Goal: Transaction & Acquisition: Purchase product/service

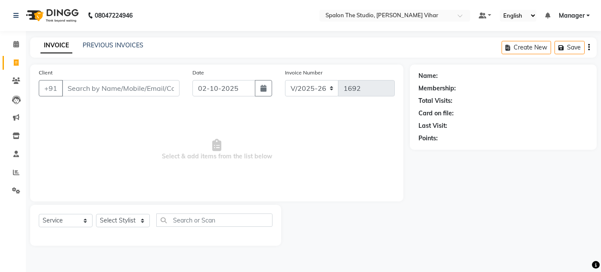
select select "903"
select select "service"
type input "9867100441"
click at [152, 91] on span "Add Client" at bounding box center [157, 88] width 34 height 9
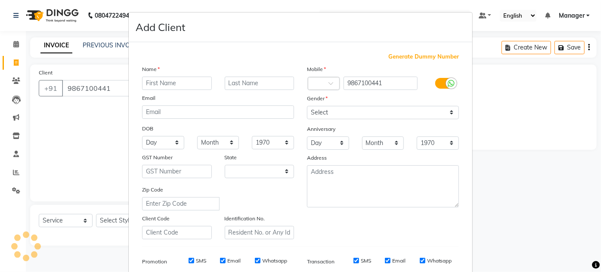
select select "22"
click at [171, 87] on input "[PERSON_NAME]" at bounding box center [177, 83] width 70 height 13
type input "[PERSON_NAME]"
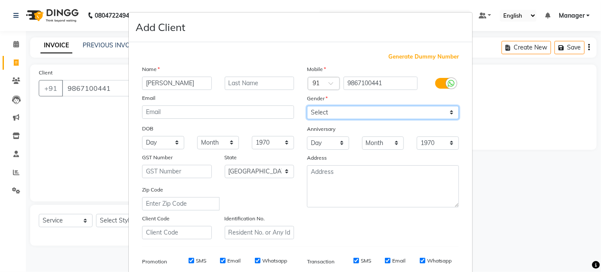
click at [335, 110] on select "Select [DEMOGRAPHIC_DATA] [DEMOGRAPHIC_DATA] Other Prefer Not To Say" at bounding box center [383, 112] width 152 height 13
select select "[DEMOGRAPHIC_DATA]"
click at [307, 106] on select "Select [DEMOGRAPHIC_DATA] [DEMOGRAPHIC_DATA] Other Prefer Not To Say" at bounding box center [383, 112] width 152 height 13
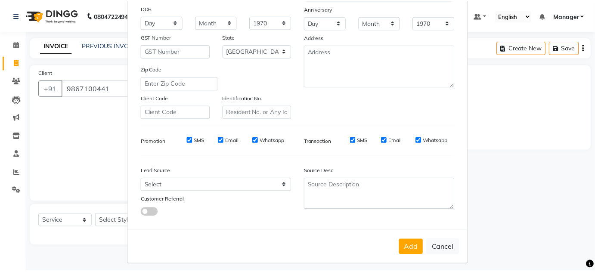
scroll to position [122, 0]
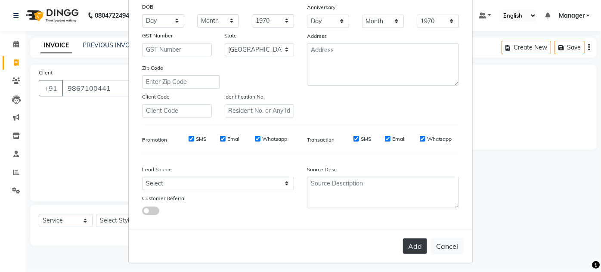
click at [411, 242] on button "Add" at bounding box center [415, 247] width 24 height 16
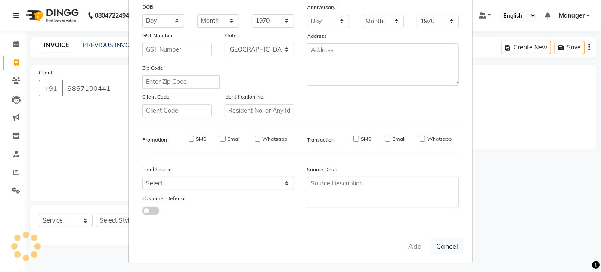
select select
select select "null"
select select
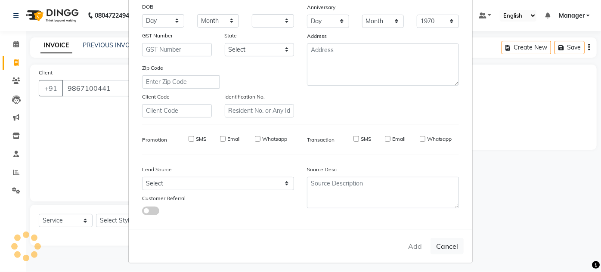
select select
checkbox input "false"
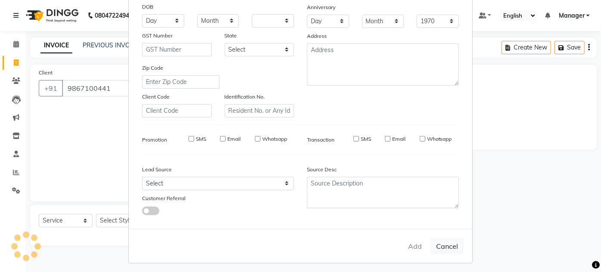
checkbox input "false"
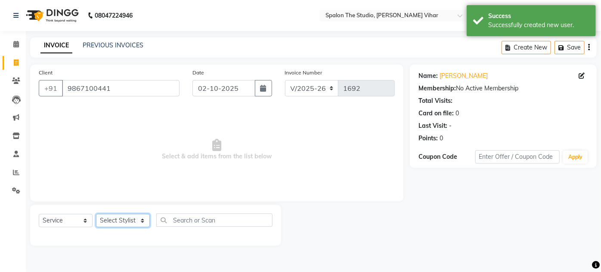
click at [123, 219] on select "Select Stylist Aarti farheen Gernal [PERSON_NAME] Manager navazish [PERSON_NAME…" at bounding box center [123, 220] width 54 height 13
select select "82883"
click at [96, 214] on select "Select Stylist Aarti farheen Gernal [PERSON_NAME] Manager navazish [PERSON_NAME…" at bounding box center [123, 220] width 54 height 13
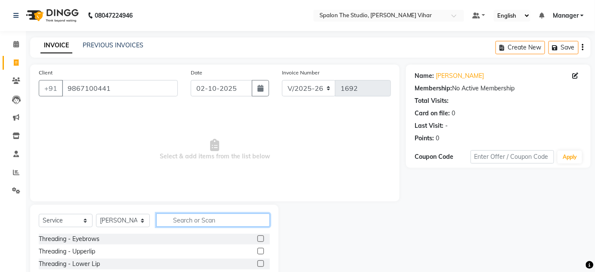
click at [214, 220] on input "text" at bounding box center [213, 220] width 114 height 13
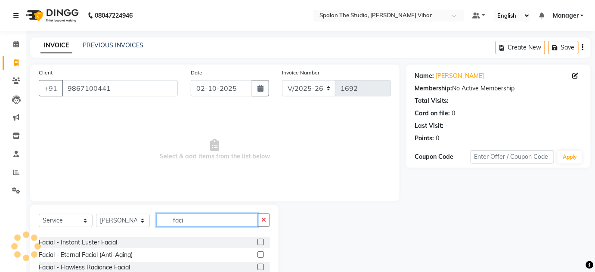
scroll to position [17, 0]
type input "faci"
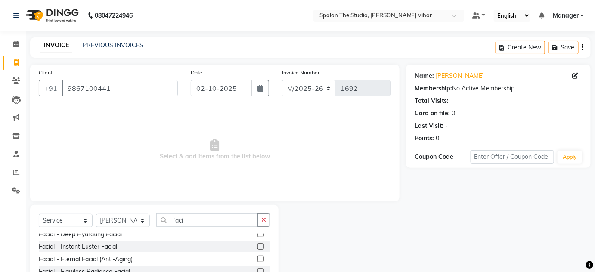
click at [257, 235] on label at bounding box center [260, 234] width 6 height 6
click at [257, 235] on input "checkbox" at bounding box center [260, 235] width 6 height 6
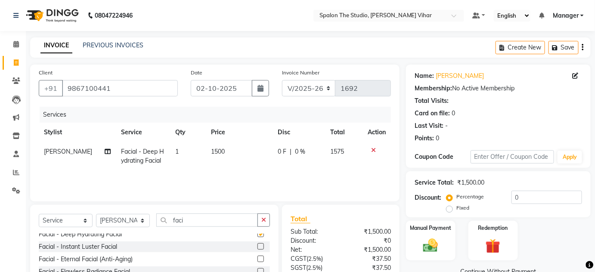
checkbox input "false"
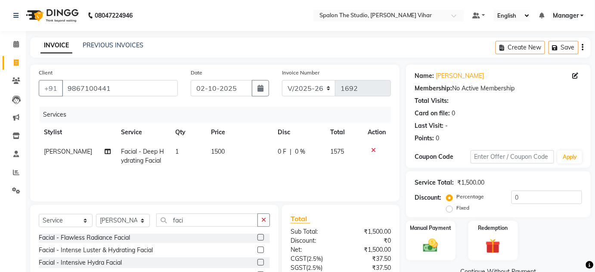
scroll to position [52, 0]
click at [375, 150] on div at bounding box center [377, 150] width 18 height 6
click at [374, 149] on icon at bounding box center [373, 150] width 5 height 6
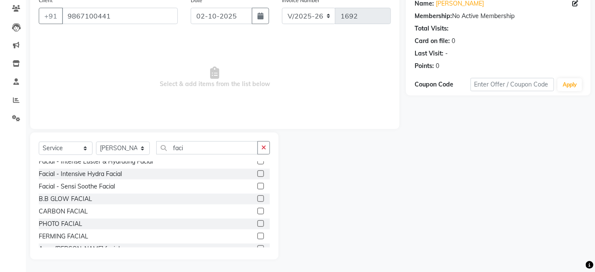
scroll to position [67, 0]
click at [257, 174] on label at bounding box center [260, 174] width 6 height 6
click at [257, 174] on input "checkbox" at bounding box center [260, 175] width 6 height 6
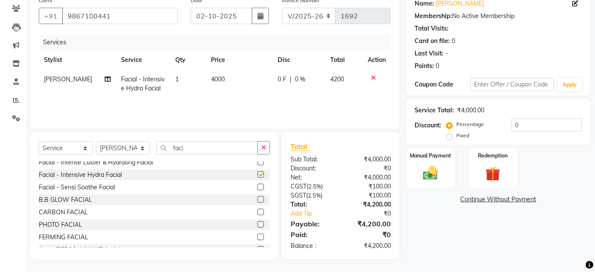
checkbox input "false"
click at [218, 78] on span "4000" at bounding box center [218, 79] width 14 height 8
select select "82883"
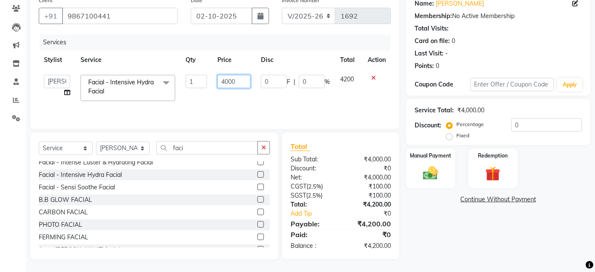
click at [237, 80] on input "4000" at bounding box center [233, 81] width 33 height 13
type input "4"
type input "2375"
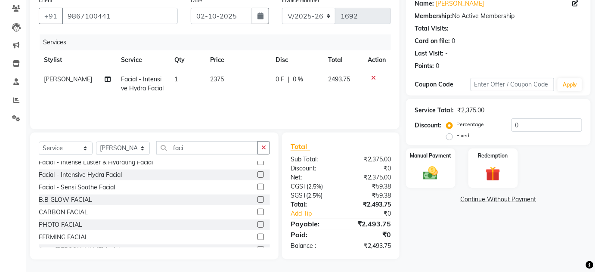
click at [322, 101] on div "Services Stylist Service Qty Price Disc Total Action [PERSON_NAME] Facial - Int…" at bounding box center [215, 77] width 352 height 86
click at [223, 74] on td "2375" at bounding box center [238, 84] width 66 height 28
select select "82883"
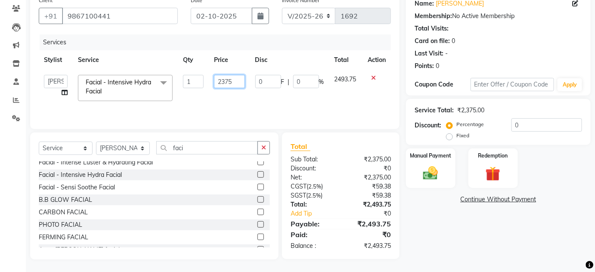
click at [235, 78] on input "2375" at bounding box center [229, 81] width 31 height 13
type input "2378"
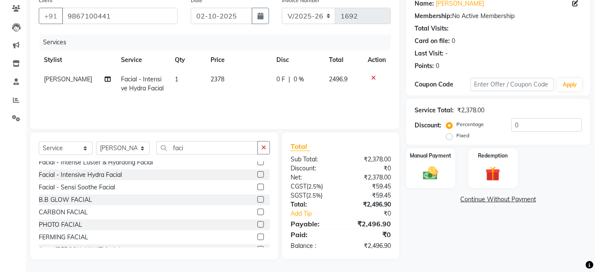
click at [238, 99] on div "Services Stylist Service Qty Price Disc Total Action [PERSON_NAME] Facial - Int…" at bounding box center [215, 77] width 352 height 86
click at [217, 75] on span "2378" at bounding box center [218, 79] width 14 height 8
select select "82883"
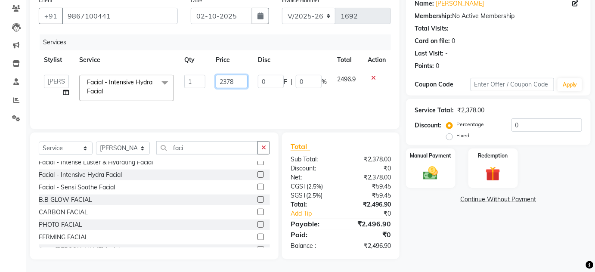
click at [236, 81] on input "2378" at bounding box center [232, 81] width 32 height 13
type input "2"
type input "3047"
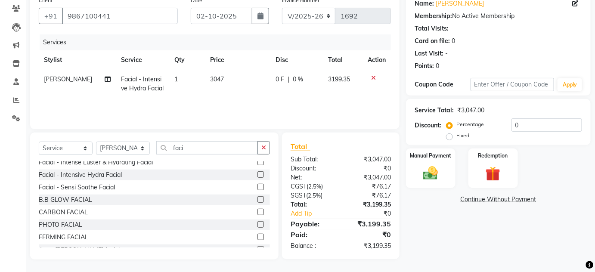
click at [240, 97] on td "3047" at bounding box center [238, 84] width 66 height 28
select select "82883"
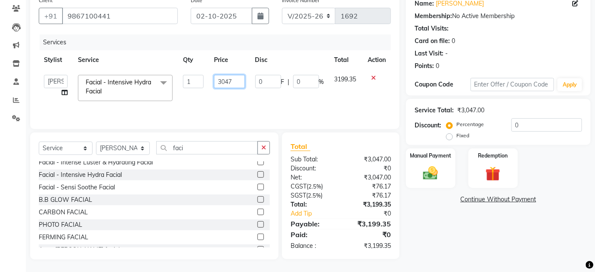
click at [235, 78] on input "3047" at bounding box center [229, 81] width 31 height 13
type input "3042"
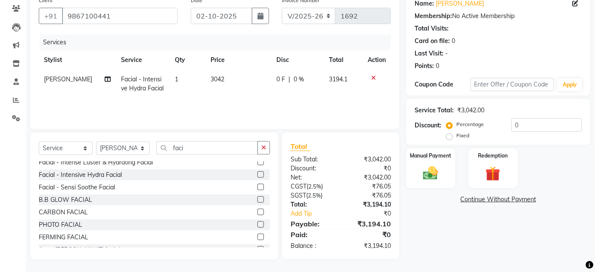
click at [235, 96] on td "3042" at bounding box center [238, 84] width 66 height 28
select select "82883"
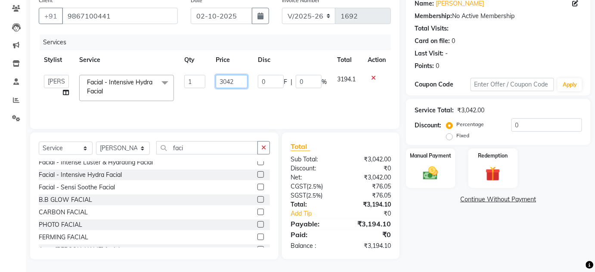
click at [242, 83] on input "3042" at bounding box center [232, 81] width 32 height 13
type input "3046"
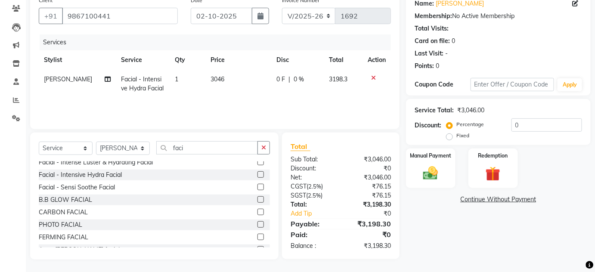
click at [244, 96] on td "3046" at bounding box center [238, 84] width 66 height 28
select select "82883"
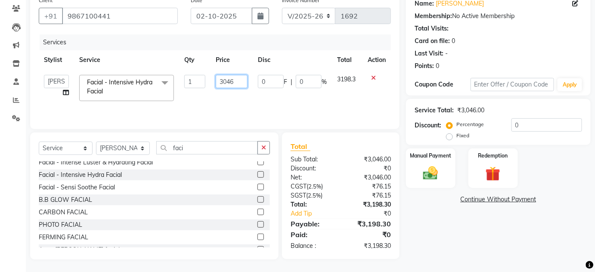
click at [242, 79] on input "3046" at bounding box center [232, 81] width 32 height 13
type input "3048"
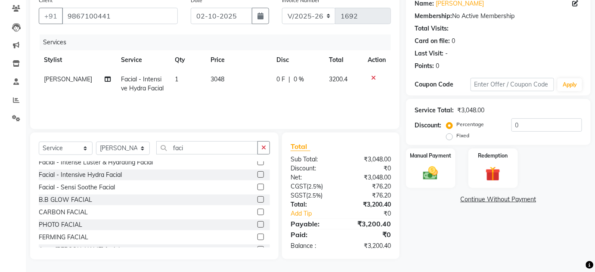
click at [245, 98] on div "Services Stylist Service Qty Price Disc Total Action [PERSON_NAME] Facial - Int…" at bounding box center [215, 77] width 352 height 86
click at [224, 76] on td "3048" at bounding box center [238, 84] width 66 height 28
select select "82883"
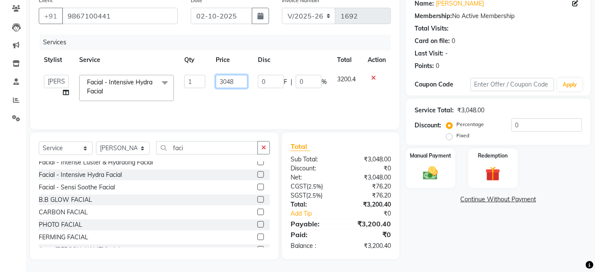
click at [238, 79] on input "3048" at bounding box center [232, 81] width 32 height 13
click at [230, 82] on input "3048" at bounding box center [232, 81] width 32 height 13
type input "3058"
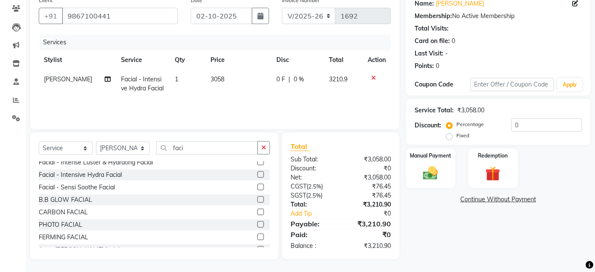
click at [238, 91] on td "3058" at bounding box center [238, 84] width 66 height 28
select select "82883"
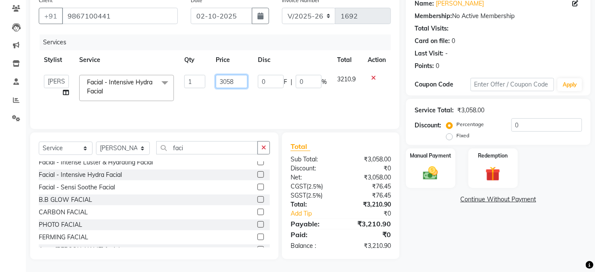
click at [239, 82] on input "3058" at bounding box center [232, 81] width 32 height 13
type input "3055"
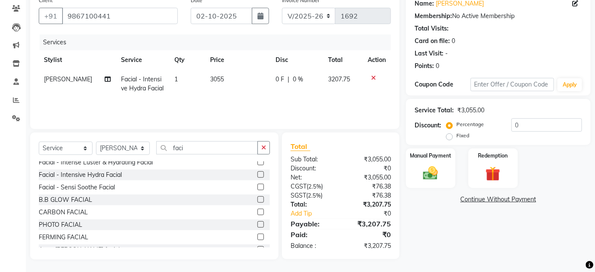
click at [245, 98] on div "Services Stylist Service Qty Price Disc Total Action [PERSON_NAME] Facial - Int…" at bounding box center [215, 77] width 352 height 86
click at [218, 78] on span "3055" at bounding box center [217, 79] width 14 height 8
select select "82883"
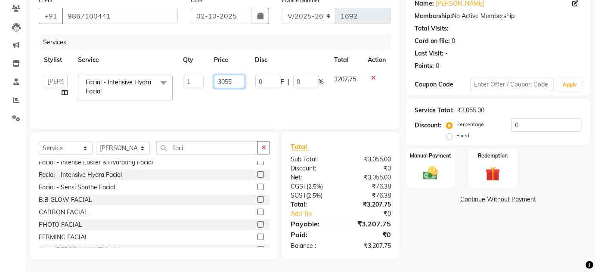
click at [234, 81] on input "3055" at bounding box center [229, 81] width 31 height 13
type input "3056"
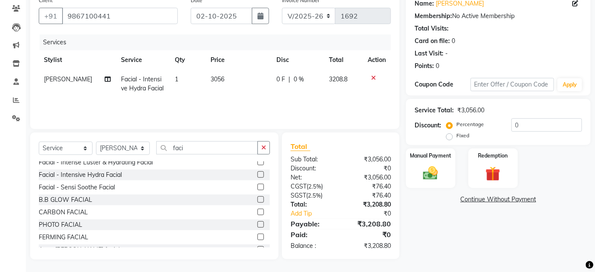
click at [237, 94] on td "3056" at bounding box center [238, 84] width 66 height 28
select select "82883"
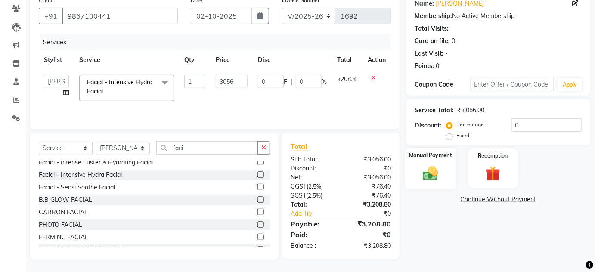
click at [428, 171] on img at bounding box center [430, 173] width 25 height 18
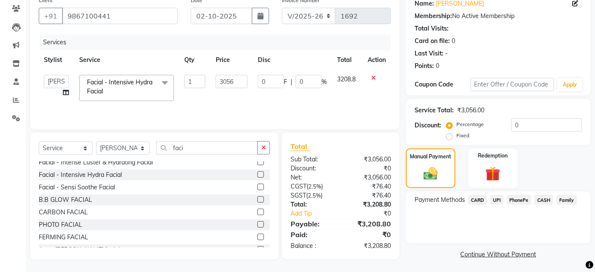
click at [478, 198] on span "CARD" at bounding box center [477, 200] width 19 height 10
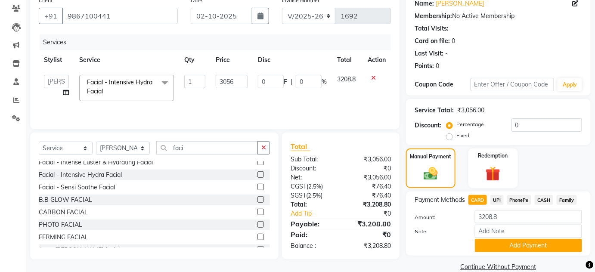
scroll to position [86, 0]
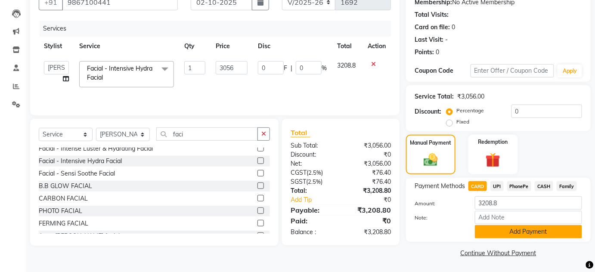
click at [496, 231] on button "Add Payment" at bounding box center [528, 231] width 107 height 13
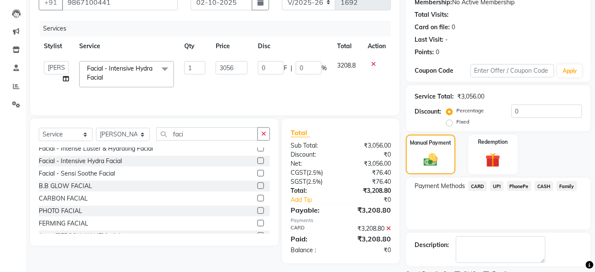
scroll to position [122, 0]
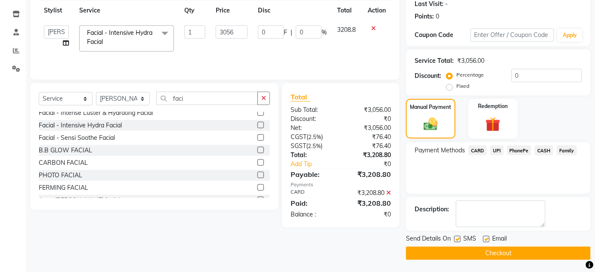
click at [444, 251] on button "Checkout" at bounding box center [498, 253] width 185 height 13
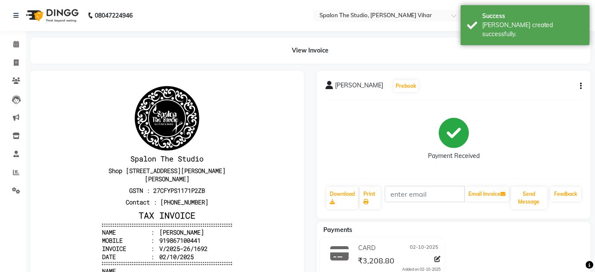
scroll to position [7, 0]
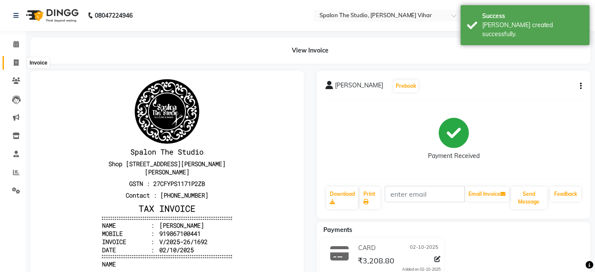
click at [13, 59] on span at bounding box center [16, 63] width 15 height 10
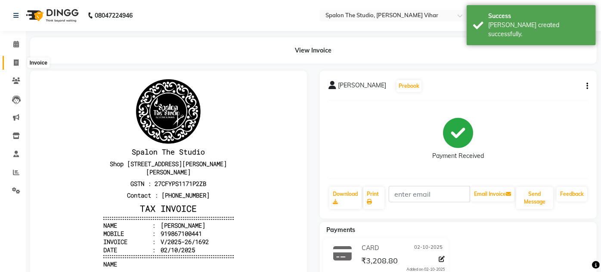
select select "service"
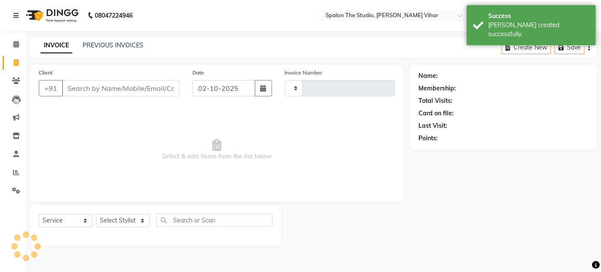
type input "1693"
select select "903"
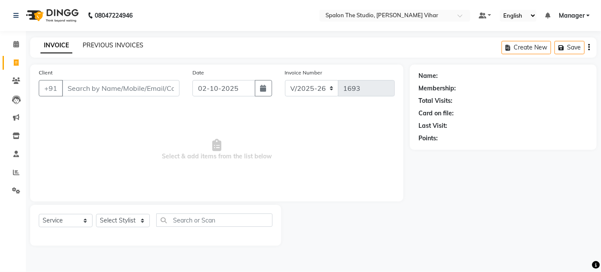
click at [105, 44] on link "PREVIOUS INVOICES" at bounding box center [113, 45] width 61 height 8
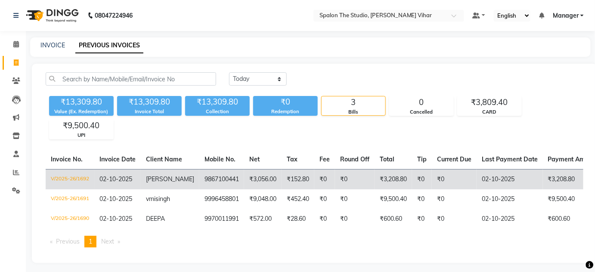
click at [264, 177] on td "₹3,056.00" at bounding box center [262, 179] width 37 height 20
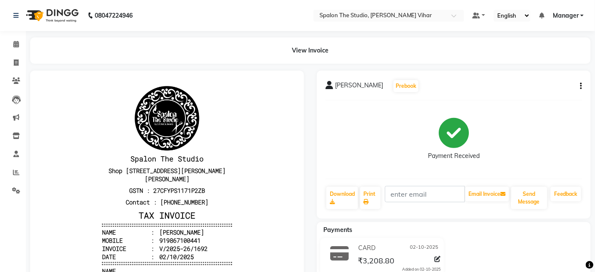
click at [579, 86] on button "button" at bounding box center [579, 86] width 5 height 9
click at [485, 91] on div "[PERSON_NAME] Prebook" at bounding box center [454, 86] width 257 height 14
click at [17, 61] on icon at bounding box center [16, 62] width 5 height 6
select select "service"
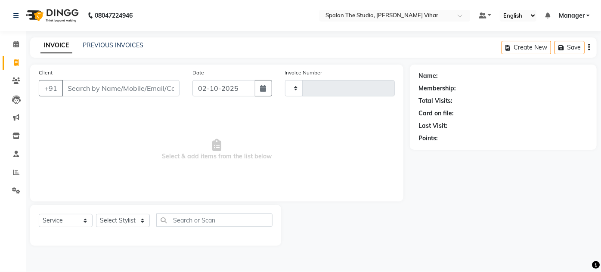
type input "1693"
select select "903"
click at [109, 43] on link "PREVIOUS INVOICES" at bounding box center [113, 45] width 61 height 8
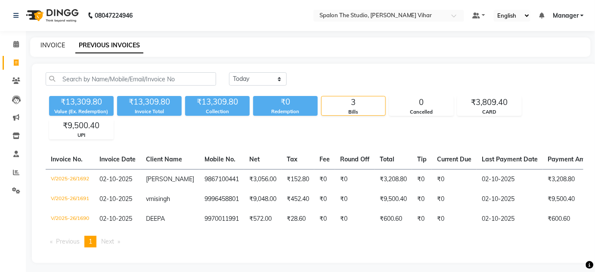
click at [50, 43] on link "INVOICE" at bounding box center [52, 45] width 25 height 8
select select "service"
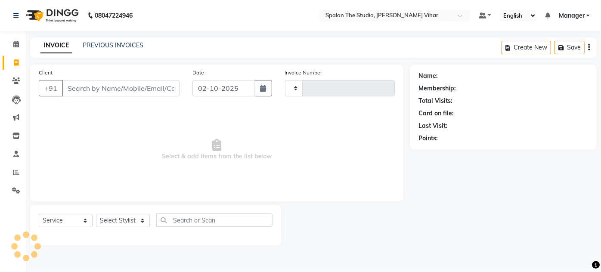
type input "1693"
select select "903"
click at [121, 45] on link "PREVIOUS INVOICES" at bounding box center [113, 45] width 61 height 8
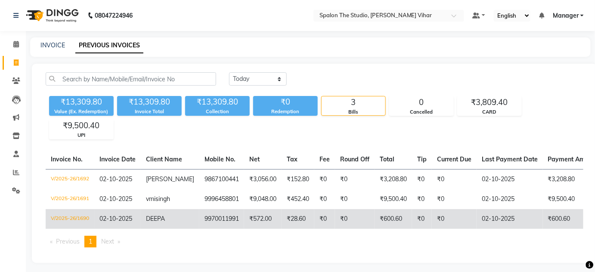
scroll to position [8, 0]
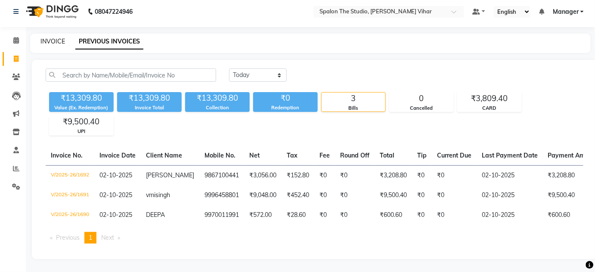
click at [52, 37] on link "INVOICE" at bounding box center [52, 41] width 25 height 8
select select "service"
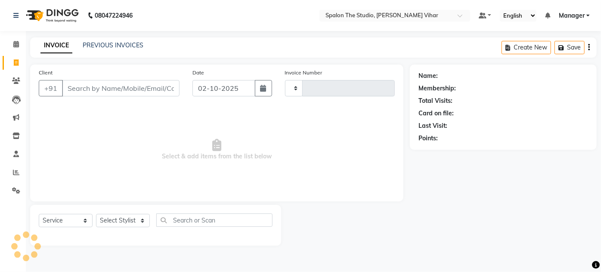
type input "1693"
select select "903"
click at [93, 85] on input "Client" at bounding box center [121, 88] width 118 height 16
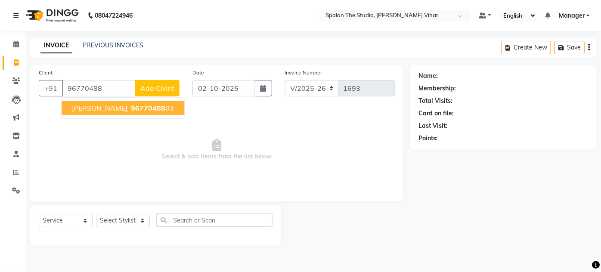
click at [127, 109] on span "Neha janrao Janarao" at bounding box center [100, 108] width 56 height 9
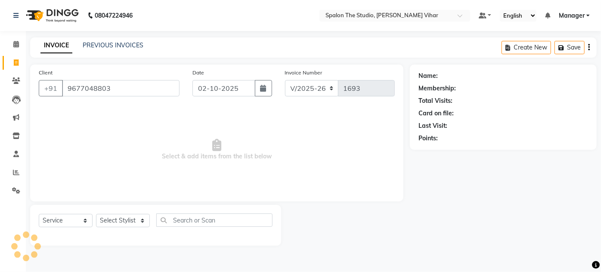
type input "9677048803"
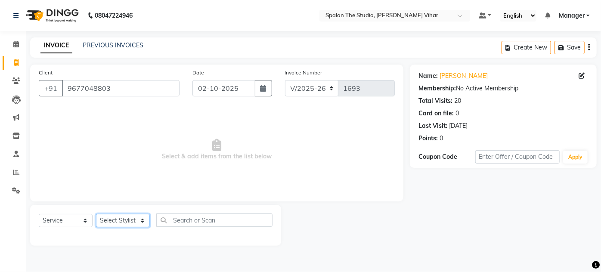
click at [139, 218] on select "Select Stylist Aarti farheen Gernal [PERSON_NAME] Manager navazish [PERSON_NAME…" at bounding box center [123, 220] width 54 height 13
select select "87109"
click at [96, 214] on select "Select Stylist Aarti farheen Gernal [PERSON_NAME] Manager navazish [PERSON_NAME…" at bounding box center [123, 220] width 54 height 13
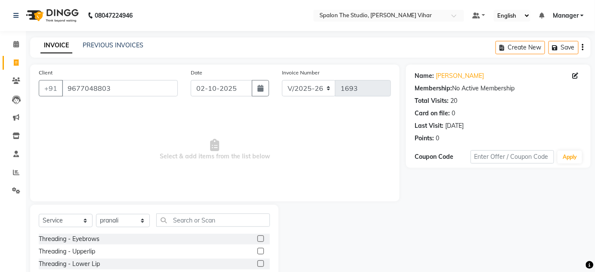
click at [257, 237] on label at bounding box center [260, 239] width 6 height 6
click at [257, 237] on input "checkbox" at bounding box center [260, 239] width 6 height 6
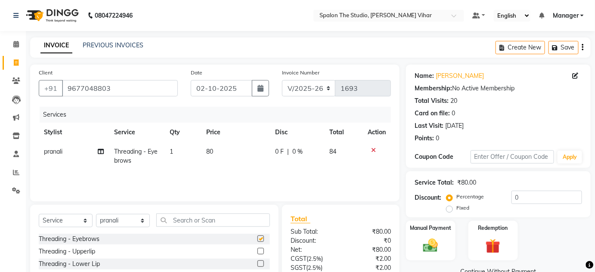
checkbox input "false"
click at [257, 252] on label at bounding box center [260, 251] width 6 height 6
click at [257, 252] on input "checkbox" at bounding box center [260, 252] width 6 height 6
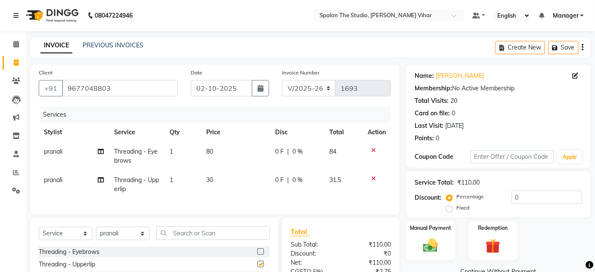
checkbox input "false"
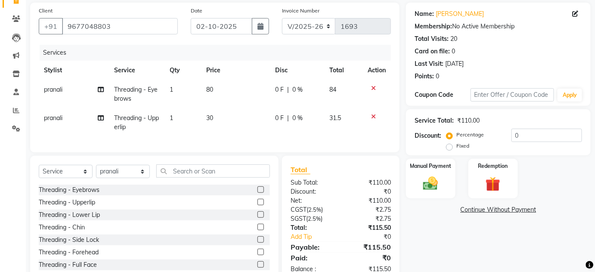
scroll to position [64, 0]
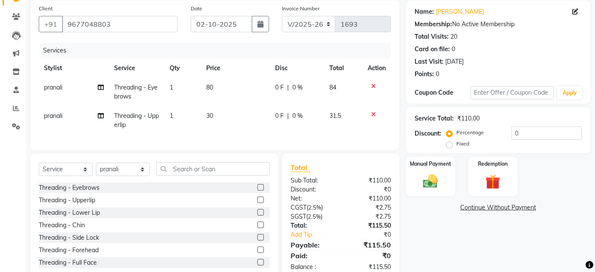
click at [211, 88] on span "80" at bounding box center [209, 88] width 7 height 8
select select "87109"
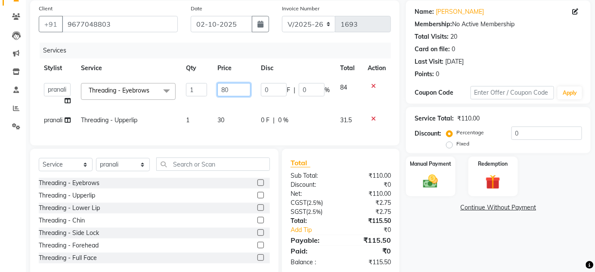
click at [229, 90] on input "80" at bounding box center [233, 89] width 33 height 13
type input "8"
type input "91"
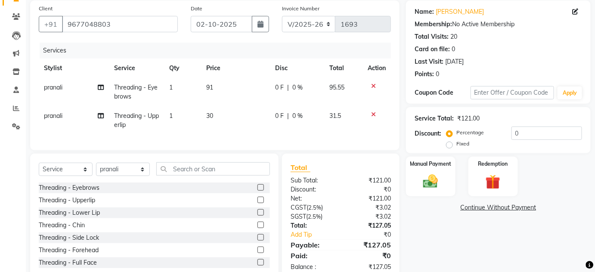
click at [226, 122] on td "30" at bounding box center [235, 120] width 69 height 28
select select "87109"
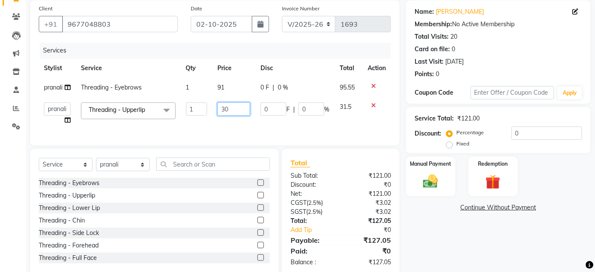
click at [238, 109] on input "30" at bounding box center [233, 108] width 33 height 13
type input "3"
type input "91"
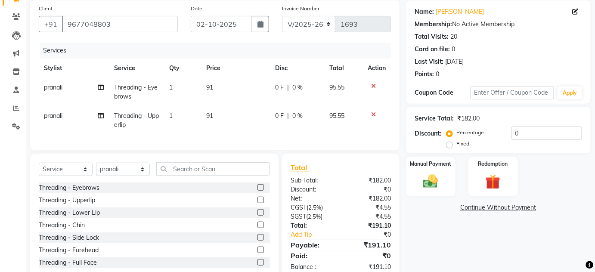
click at [205, 124] on tr "pranali Threading - Upperlip 1 91 0 F | 0 % 95.55" at bounding box center [215, 120] width 352 height 28
click at [143, 175] on select "Select Stylist Aarti farheen Gernal [PERSON_NAME] Manager navazish [PERSON_NAME…" at bounding box center [123, 169] width 54 height 13
select select "47767"
click at [96, 168] on select "Select Stylist Aarti farheen Gernal [PERSON_NAME] Manager navazish [PERSON_NAME…" at bounding box center [123, 169] width 54 height 13
click at [172, 176] on input "text" at bounding box center [213, 168] width 114 height 13
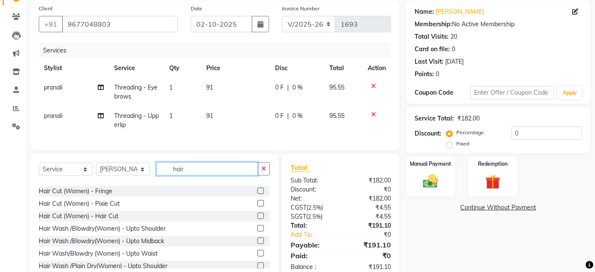
scroll to position [22, 0]
type input "hair"
click at [257, 219] on label at bounding box center [260, 215] width 6 height 6
click at [257, 219] on input "checkbox" at bounding box center [260, 216] width 6 height 6
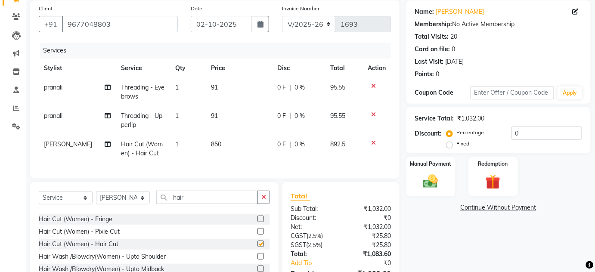
checkbox input "false"
click at [217, 143] on td "850" at bounding box center [239, 149] width 66 height 28
select select "47767"
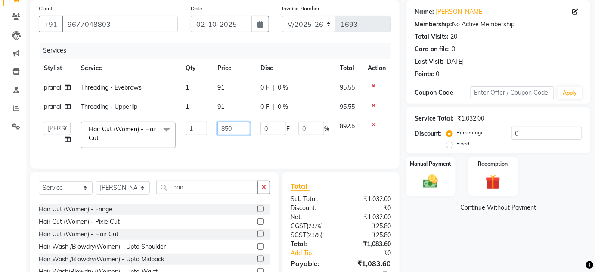
click at [236, 126] on input "850" at bounding box center [233, 128] width 33 height 13
type input "8"
type input "954"
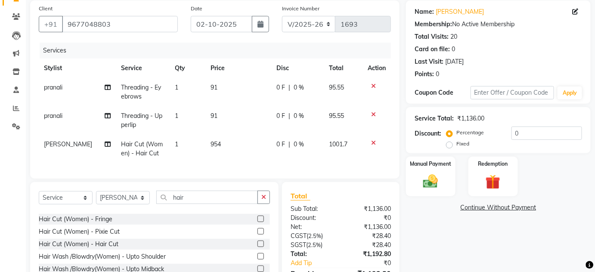
click at [245, 141] on td "954" at bounding box center [238, 149] width 66 height 28
select select "47767"
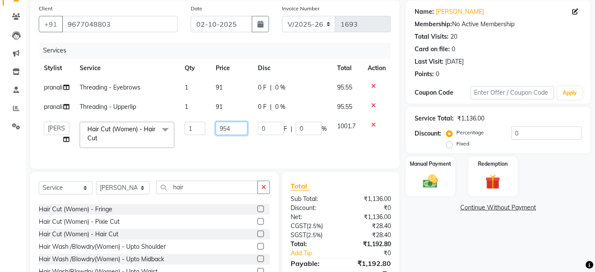
click at [240, 135] on input "954" at bounding box center [232, 128] width 32 height 13
type input "953"
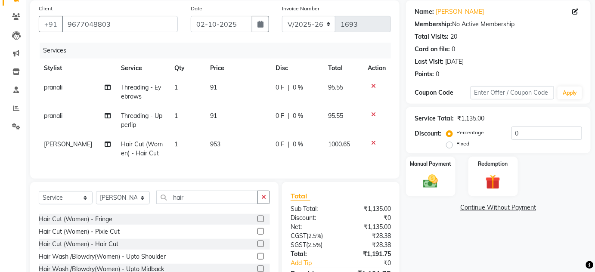
click at [245, 163] on div "Services Stylist Service Qty Price Disc Total Action pranali Threading - Eyebro…" at bounding box center [215, 106] width 352 height 127
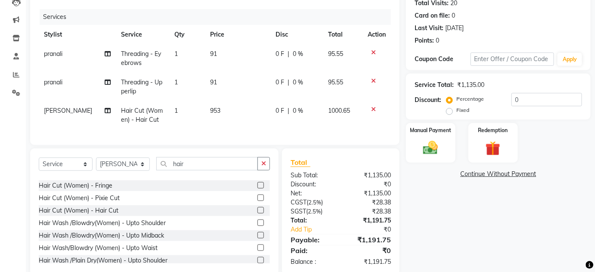
scroll to position [97, 0]
click at [218, 111] on td "953" at bounding box center [238, 116] width 66 height 28
select select "47767"
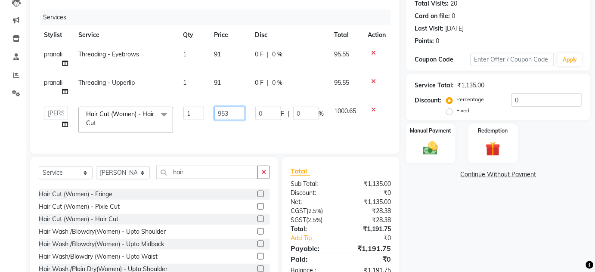
click at [233, 112] on input "953" at bounding box center [229, 113] width 31 height 13
type input "956"
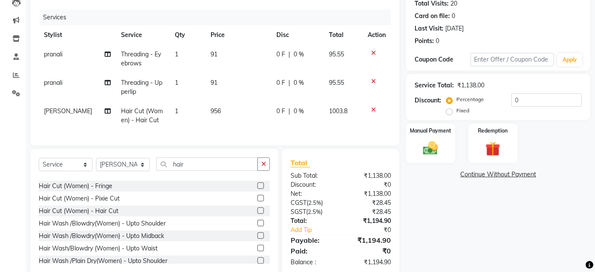
click at [242, 130] on div "Services Stylist Service Qty Price Disc Total Action pranali Threading - Eyebro…" at bounding box center [215, 72] width 352 height 127
click at [212, 83] on span "91" at bounding box center [214, 83] width 7 height 8
select select "87109"
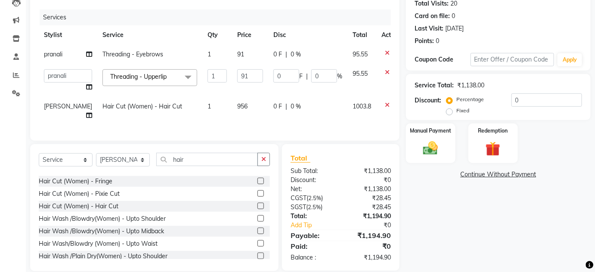
click at [232, 106] on td "956" at bounding box center [250, 111] width 36 height 28
select select "47767"
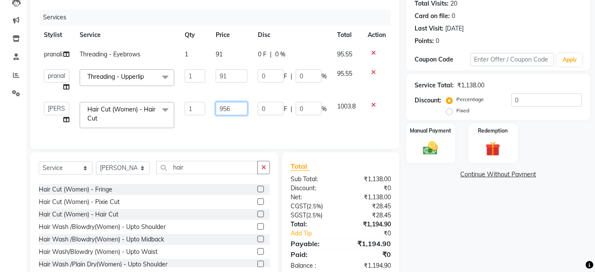
click at [240, 112] on input "956" at bounding box center [232, 108] width 32 height 13
type input "955"
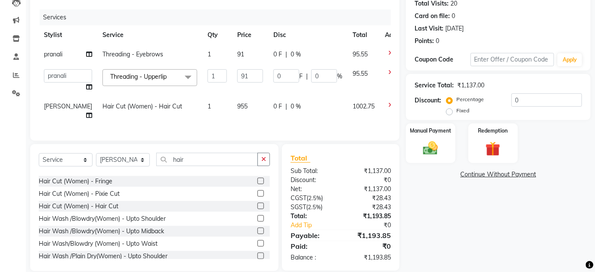
click at [237, 132] on div "Services Stylist Service Qty Price Disc Total Action pranali Threading - Eyebro…" at bounding box center [215, 70] width 352 height 123
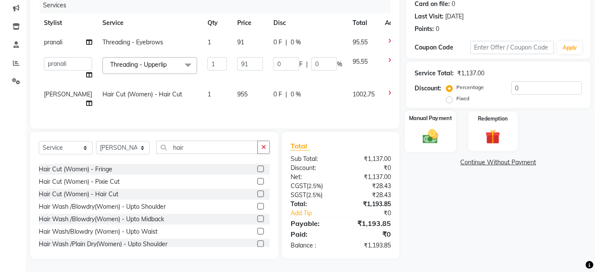
click at [429, 127] on img at bounding box center [430, 136] width 25 height 18
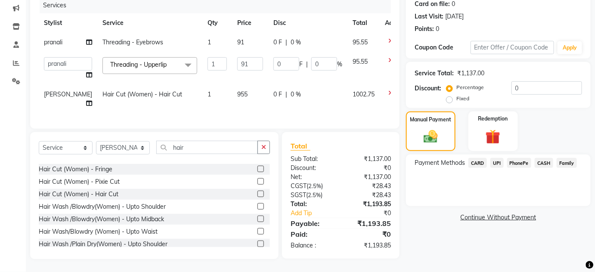
click at [497, 158] on span "UPI" at bounding box center [496, 163] width 13 height 10
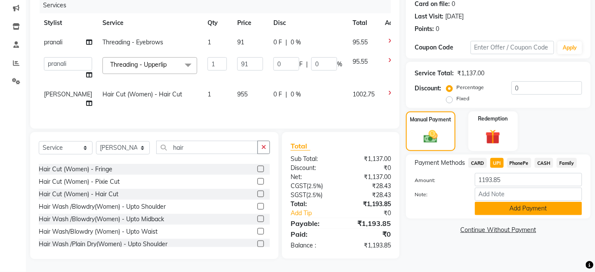
click at [493, 202] on button "Add Payment" at bounding box center [528, 208] width 107 height 13
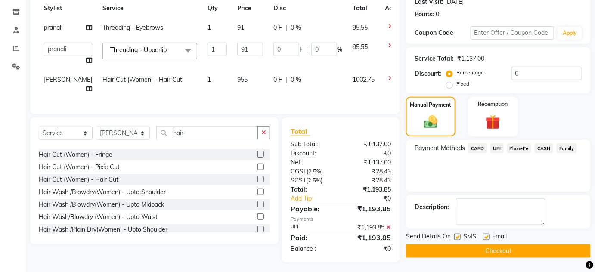
scroll to position [141, 0]
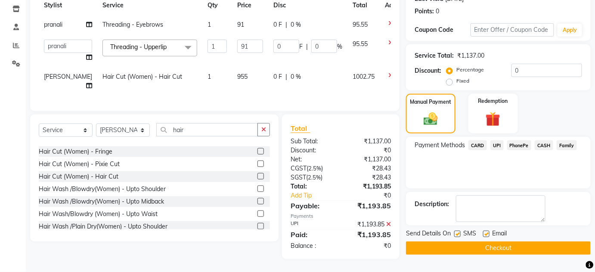
click at [467, 242] on button "Checkout" at bounding box center [498, 248] width 185 height 13
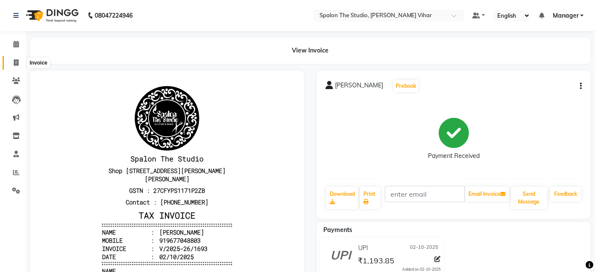
click at [17, 63] on icon at bounding box center [16, 62] width 5 height 6
select select "service"
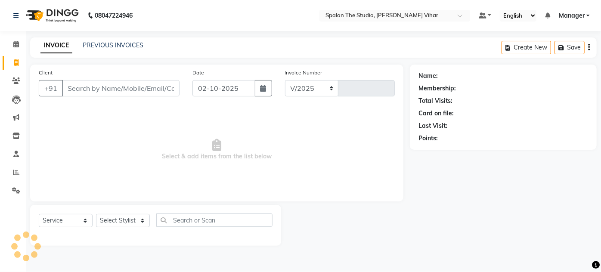
select select "903"
type input "1694"
click at [119, 45] on link "PREVIOUS INVOICES" at bounding box center [113, 45] width 61 height 8
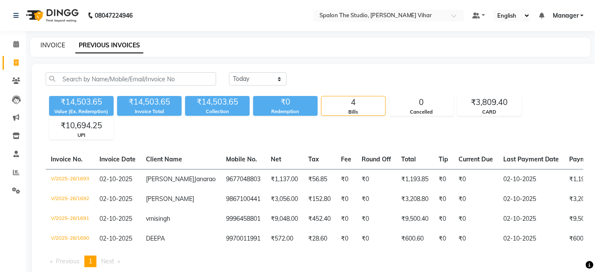
click at [50, 44] on link "INVOICE" at bounding box center [52, 45] width 25 height 8
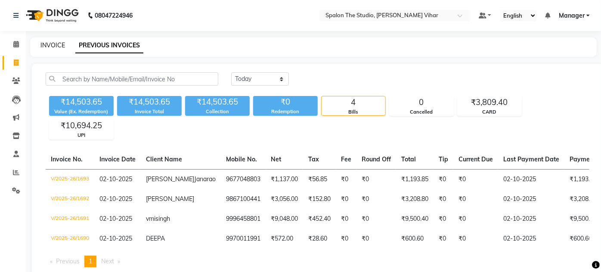
select select "903"
select select "service"
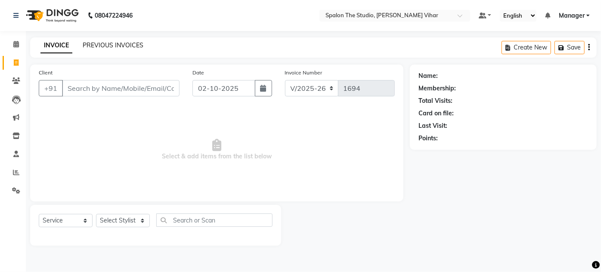
click at [106, 46] on link "PREVIOUS INVOICES" at bounding box center [113, 45] width 61 height 8
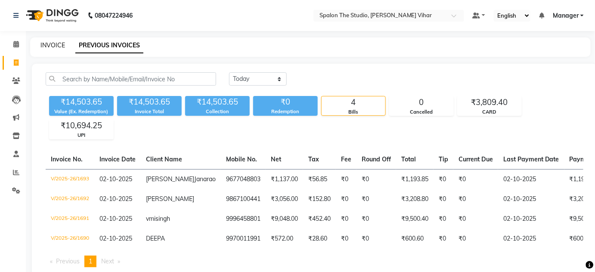
click at [56, 43] on link "INVOICE" at bounding box center [52, 45] width 25 height 8
select select "service"
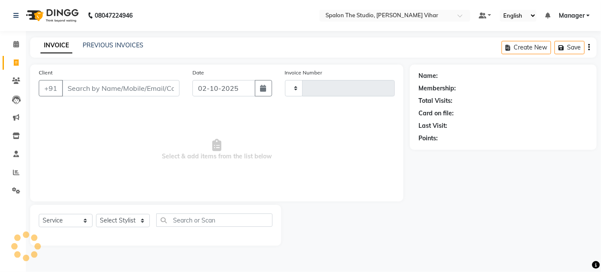
type input "1694"
select select "903"
click at [124, 49] on link "PREVIOUS INVOICES" at bounding box center [113, 45] width 61 height 8
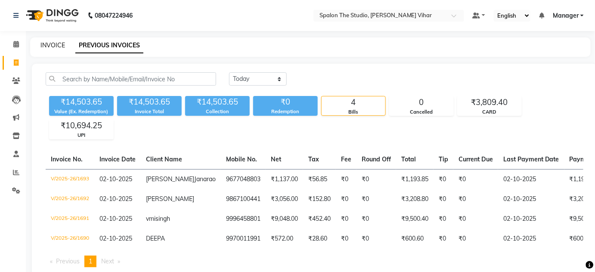
click at [43, 46] on link "INVOICE" at bounding box center [52, 45] width 25 height 8
select select "service"
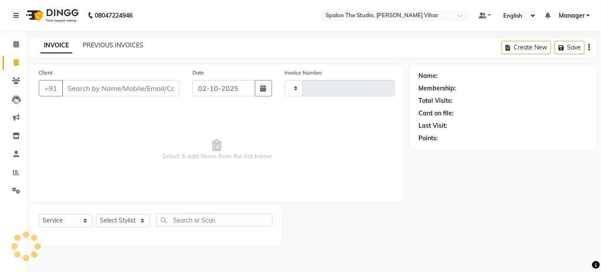
type input "1694"
select select "903"
